Goal: Navigation & Orientation: Find specific page/section

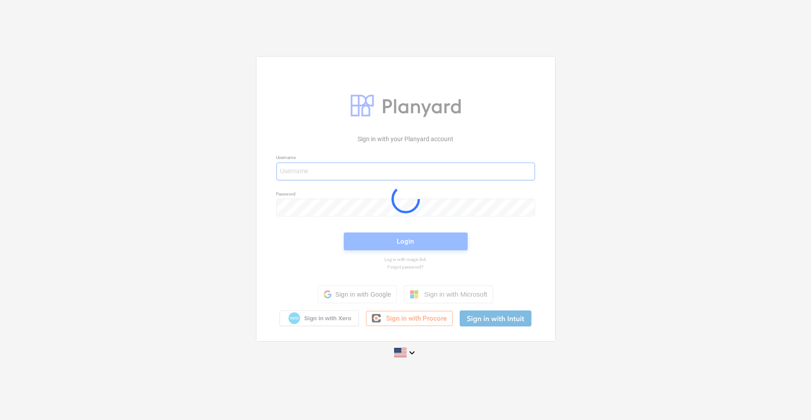
type input "[EMAIL_ADDRESS][PERSON_NAME][DOMAIN_NAME]"
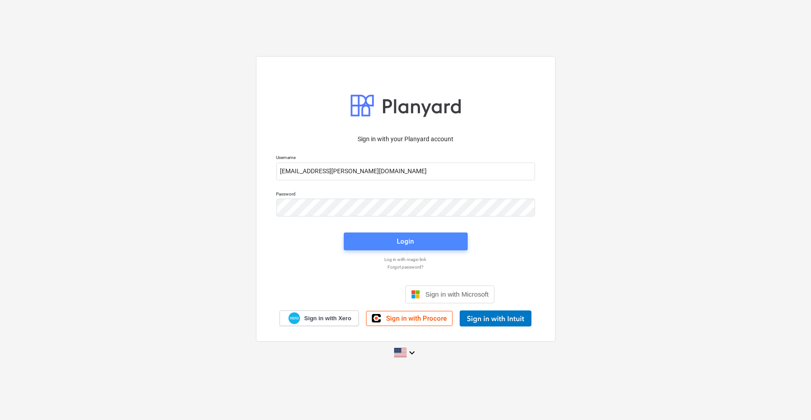
click at [432, 244] on span "Login" at bounding box center [405, 242] width 103 height 12
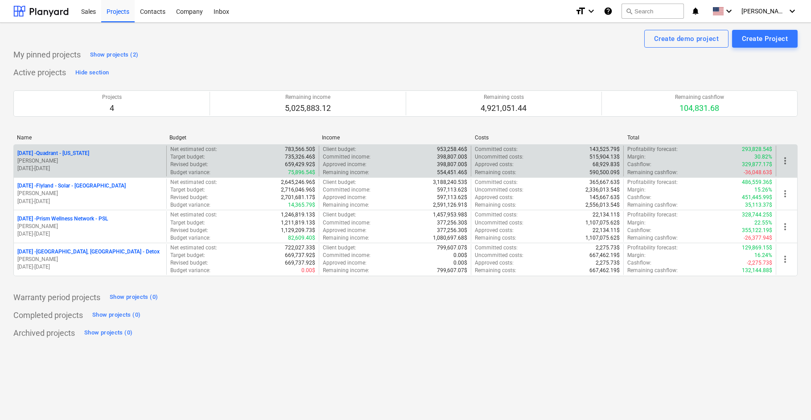
click at [65, 152] on p "[DATE] - Quadrant - [US_STATE]" at bounding box center [53, 154] width 72 height 8
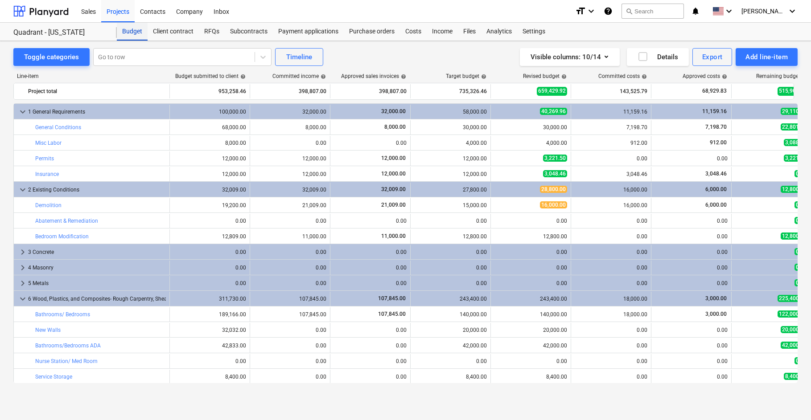
click at [131, 33] on div "Budget" at bounding box center [132, 32] width 31 height 18
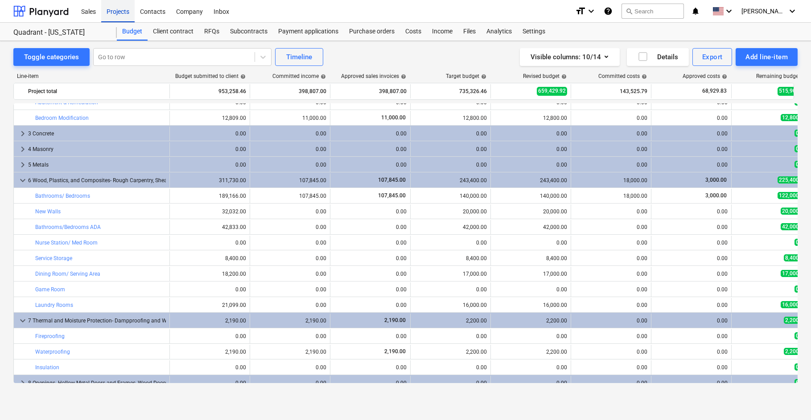
click at [118, 15] on div "Projects" at bounding box center [117, 11] width 33 height 23
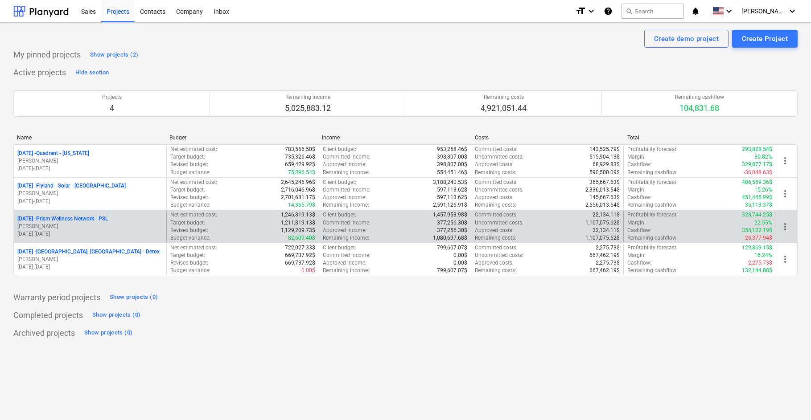
click at [86, 219] on p "[DATE] - Prism Wellness Network - PSL" at bounding box center [62, 219] width 90 height 8
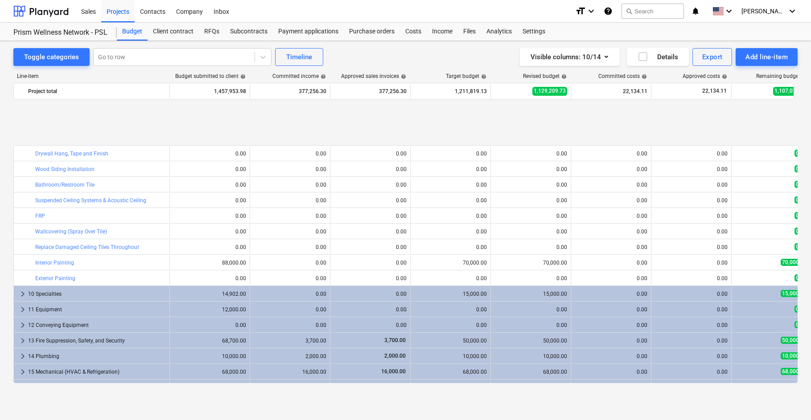
scroll to position [891, 0]
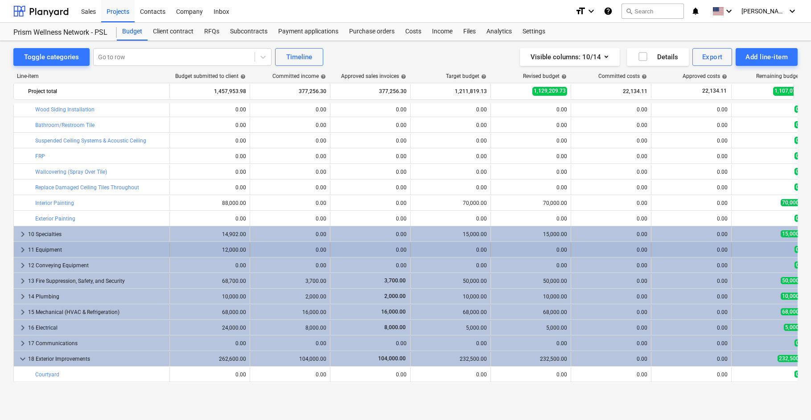
click at [22, 250] on span "keyboard_arrow_right" at bounding box center [22, 250] width 11 height 11
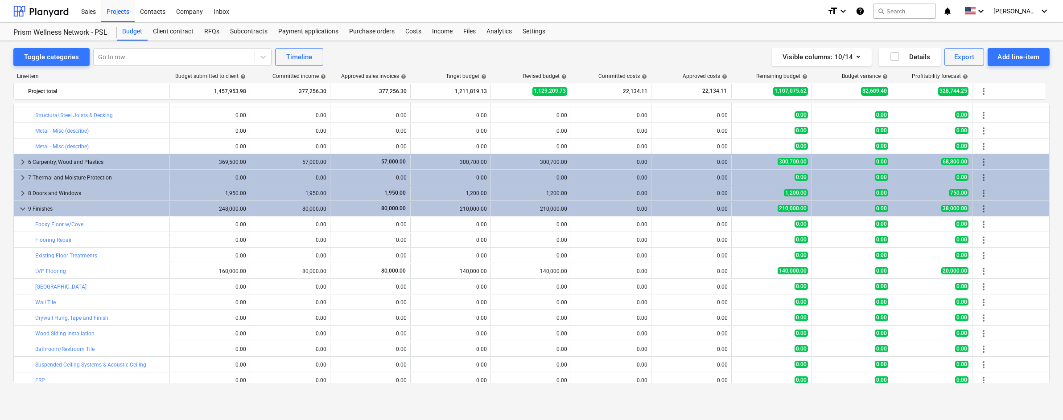
scroll to position [726, 0]
